Goal: Obtain resource: Download file/media

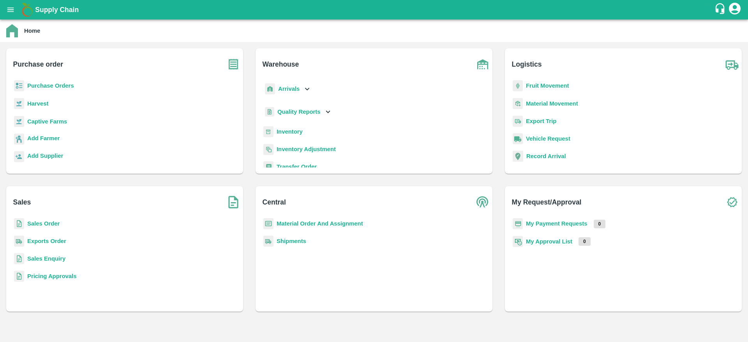
click at [39, 84] on b "Purchase Orders" at bounding box center [50, 86] width 47 height 6
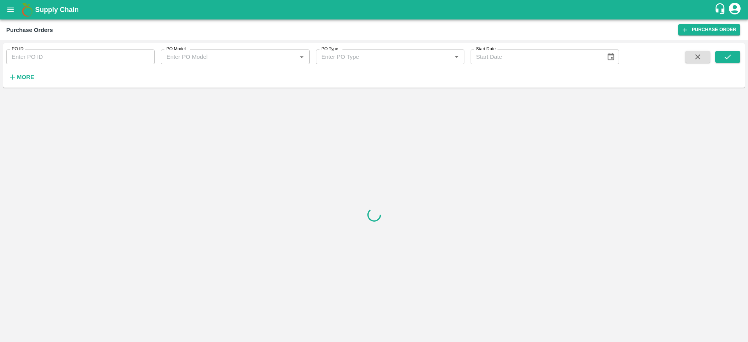
click at [40, 6] on b "Supply Chain" at bounding box center [57, 10] width 44 height 8
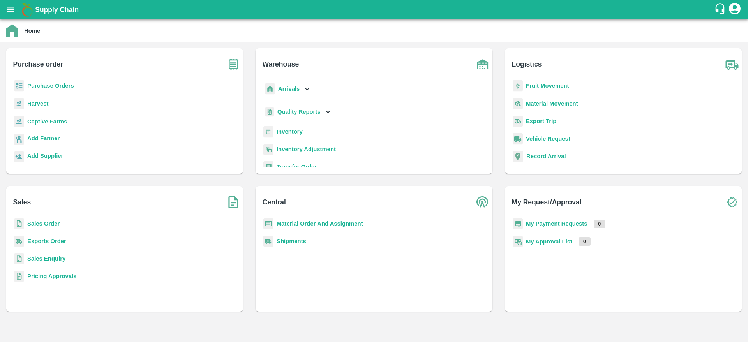
click at [289, 132] on b "Inventory" at bounding box center [289, 131] width 26 height 6
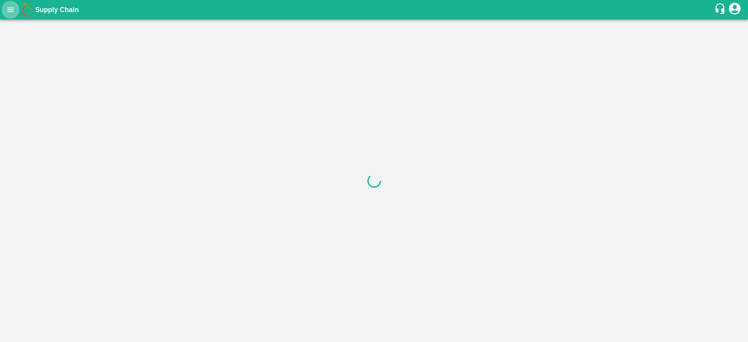
click at [7, 11] on icon "open drawer" at bounding box center [10, 9] width 7 height 4
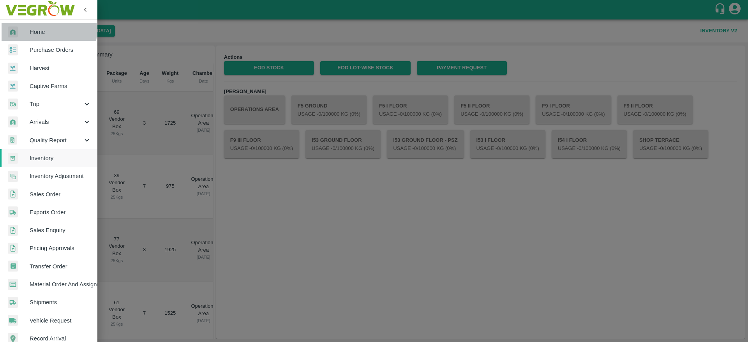
click at [30, 30] on span "Home" at bounding box center [61, 32] width 62 height 9
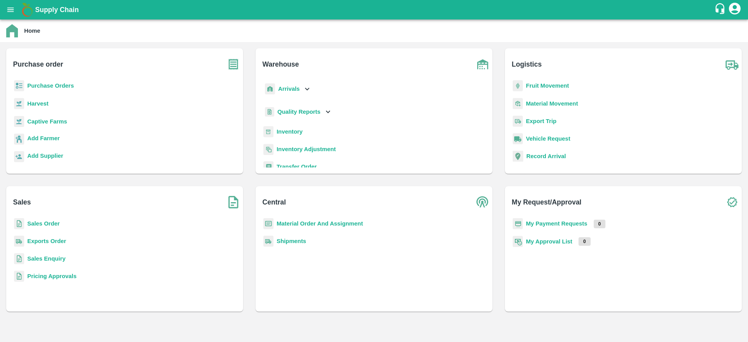
click at [285, 132] on b "Inventory" at bounding box center [289, 131] width 26 height 6
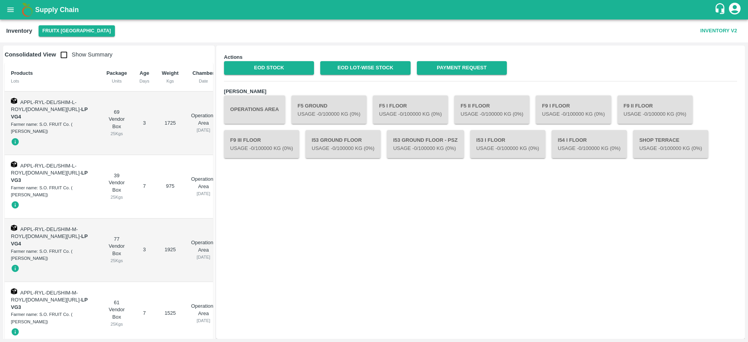
click at [261, 110] on button "Operations Area" at bounding box center [254, 109] width 61 height 28
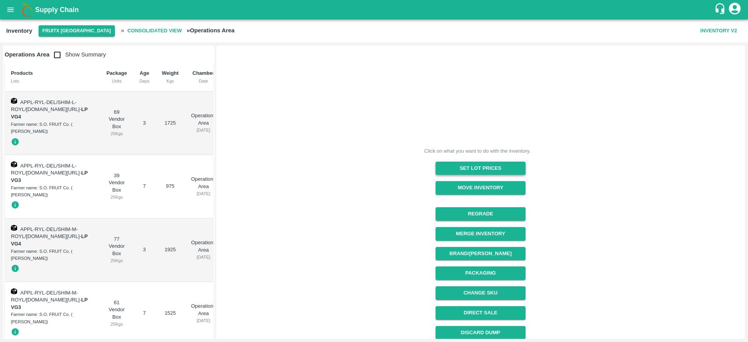
click at [476, 165] on button "Set Lot Prices" at bounding box center [480, 169] width 90 height 14
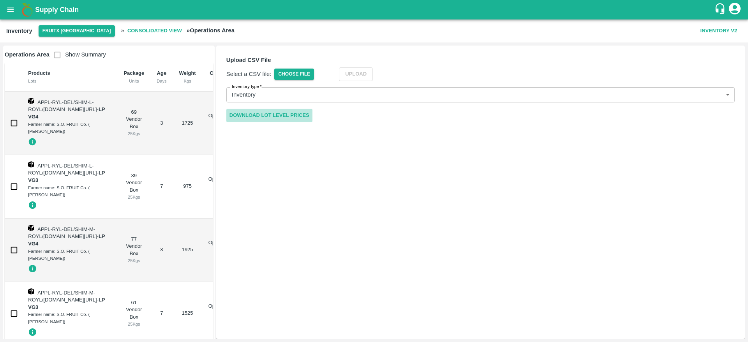
click at [265, 118] on link "Download Lot Level Prices" at bounding box center [269, 116] width 86 height 14
click at [53, 5] on h1 "Supply Chain" at bounding box center [374, 9] width 679 height 11
